Goal: Find specific page/section: Find specific page/section

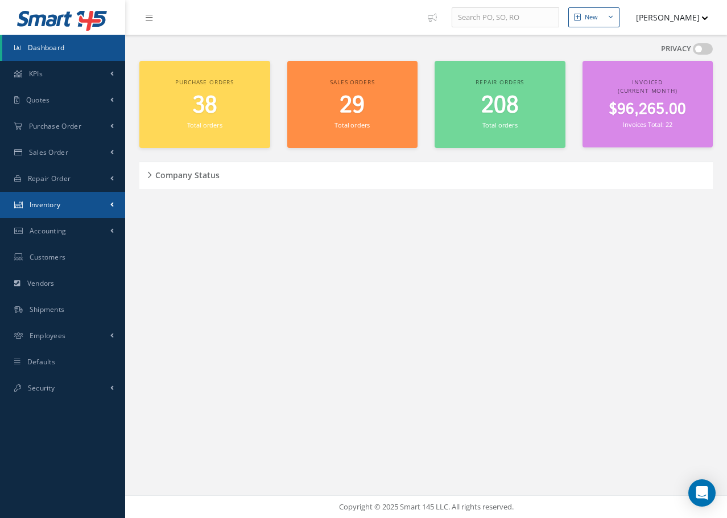
click at [51, 205] on span "Inventory" at bounding box center [45, 205] width 31 height 10
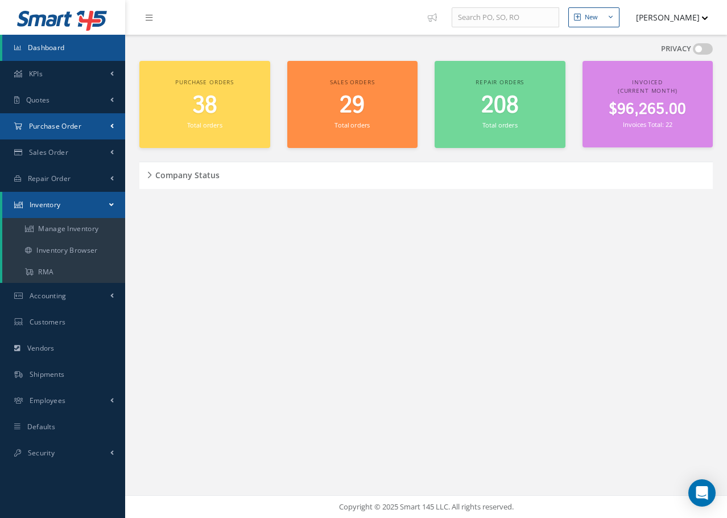
click at [53, 118] on link "Purchase Order" at bounding box center [62, 126] width 125 height 26
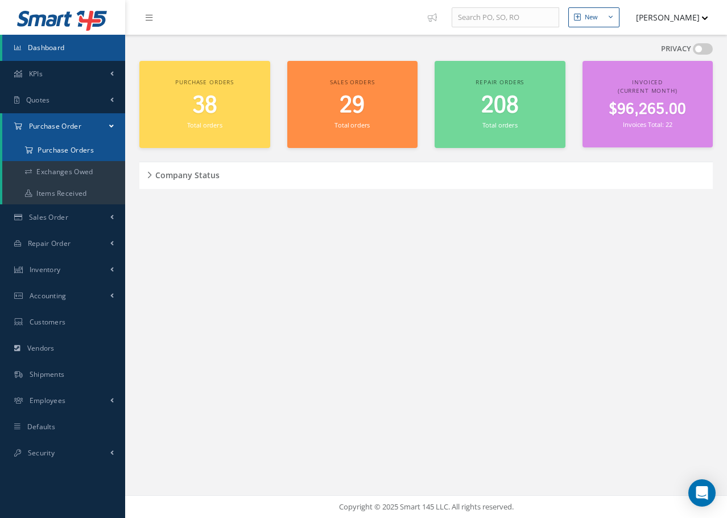
click at [65, 152] on a=1&status_id=2&status_id=3&status_id=5&collapsedFilters"] "Purchase Orders" at bounding box center [63, 150] width 123 height 22
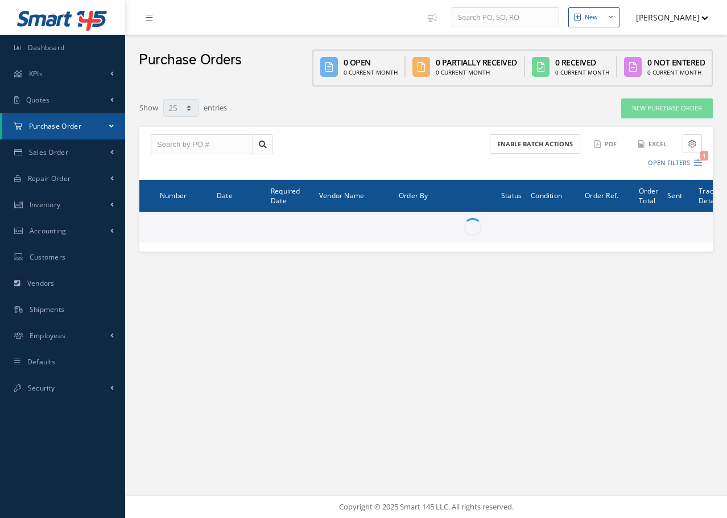
select select "25"
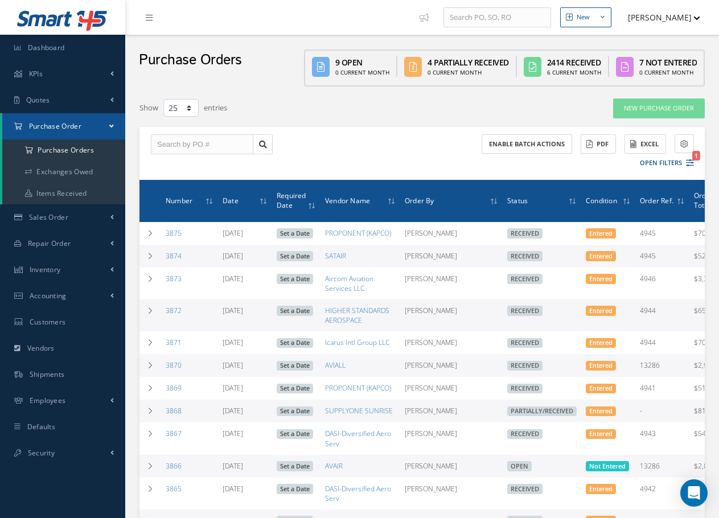
click at [702, 164] on div "Enable batch actions ACTIONS Receive Payments None No elements found. List is e…" at bounding box center [421, 153] width 565 height 53
click at [690, 166] on icon "1" at bounding box center [690, 163] width 8 height 8
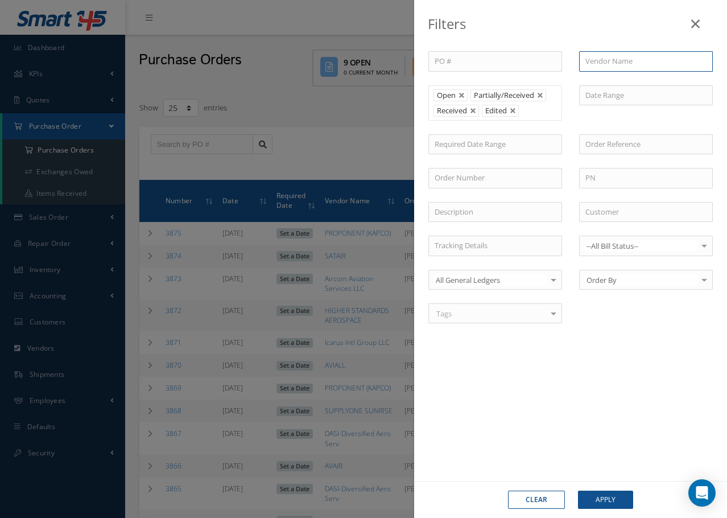
click at [592, 64] on input "text" at bounding box center [646, 61] width 134 height 20
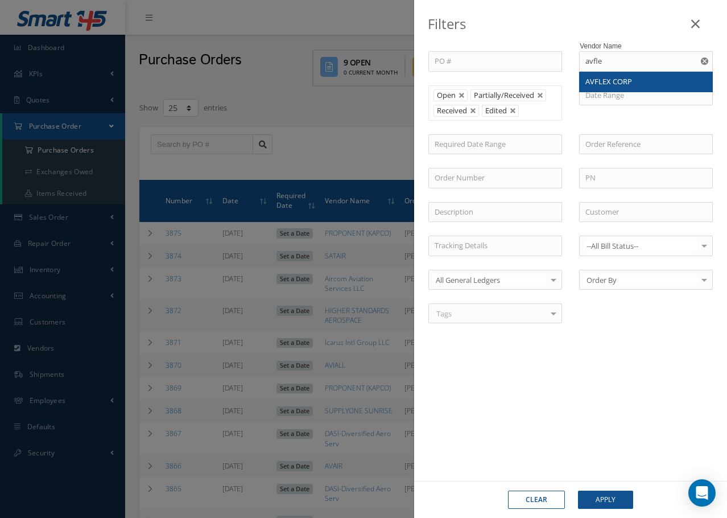
click at [613, 82] on span "AVFLEX CORP" at bounding box center [608, 81] width 47 height 10
type input "AVFLEX CORP"
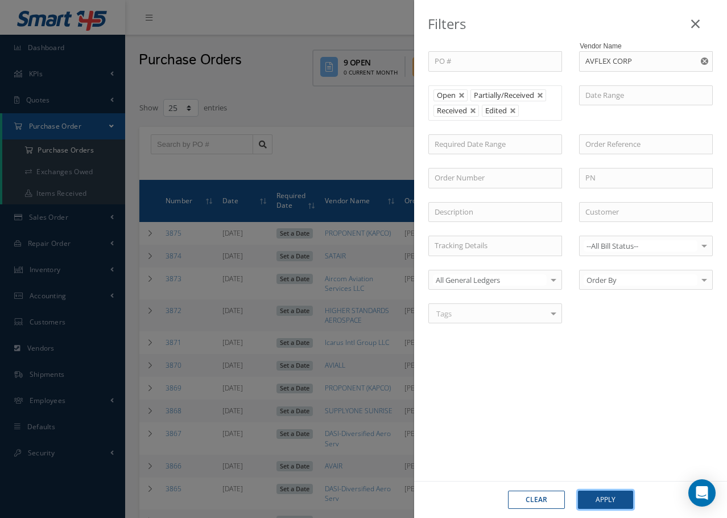
click at [605, 502] on button "Apply" at bounding box center [605, 499] width 55 height 18
